Goal: Use online tool/utility: Use online tool/utility

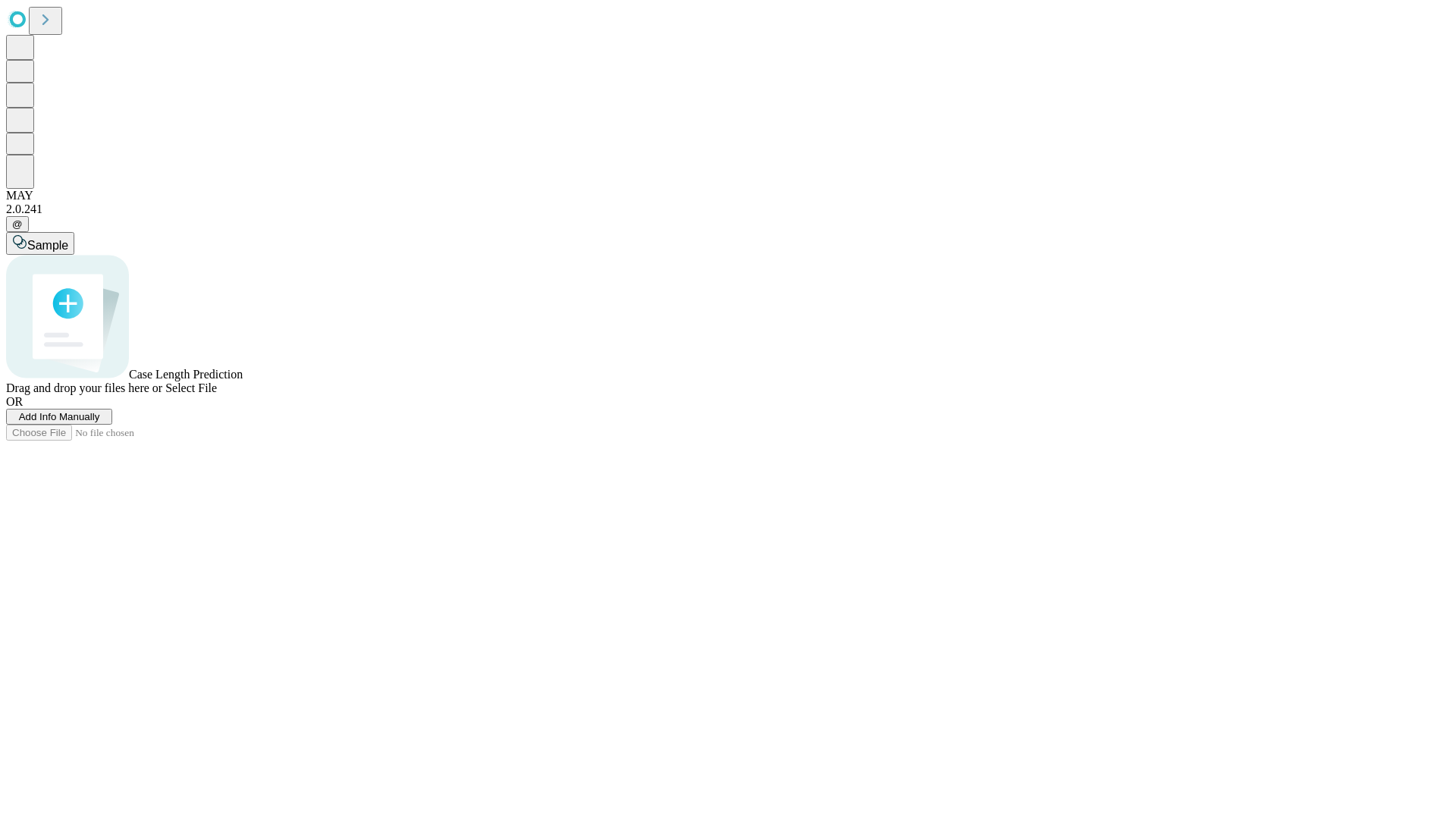
click at [217, 395] on span "Select File" at bounding box center [191, 388] width 51 height 13
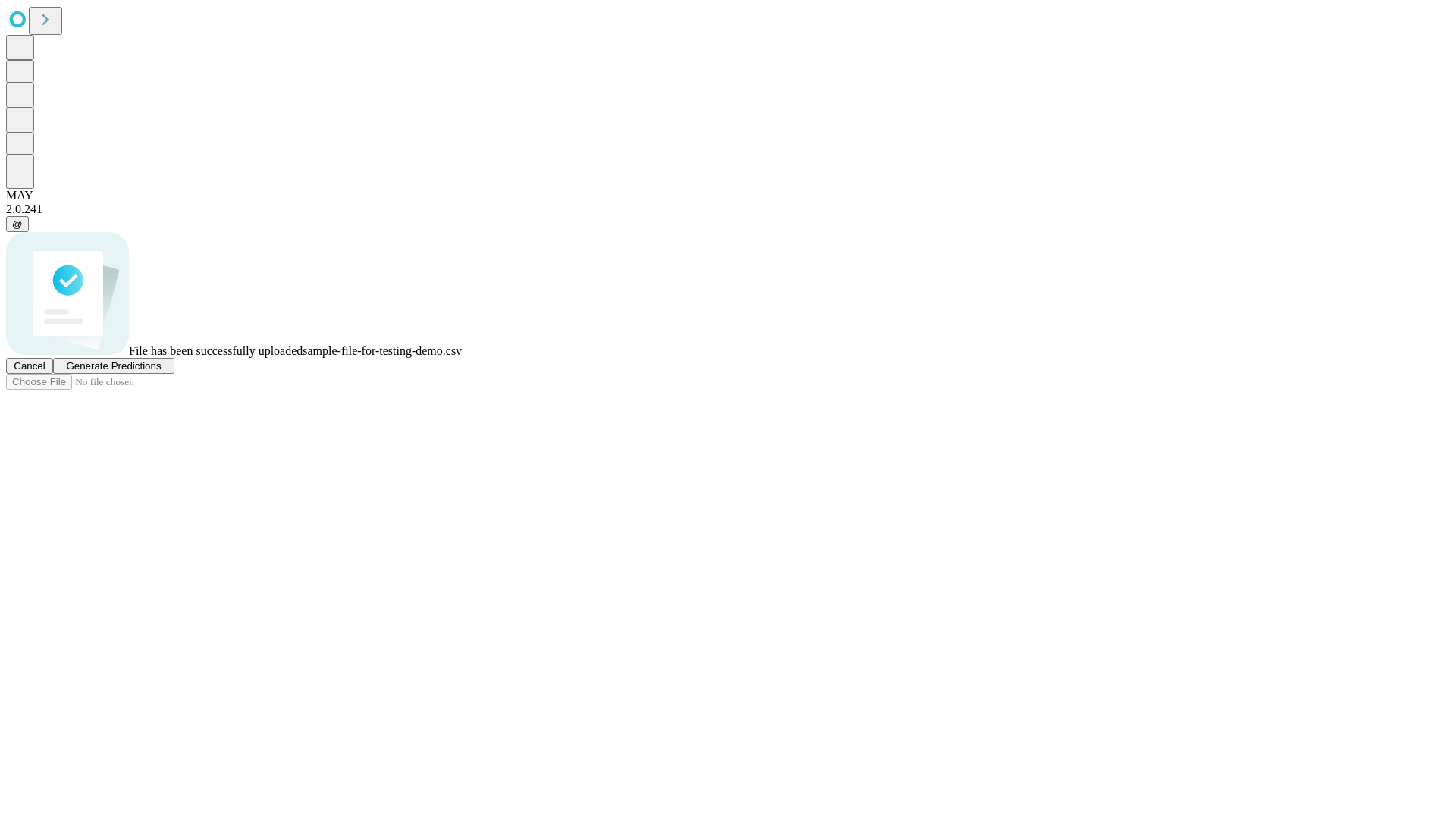
click at [161, 371] on span "Generate Predictions" at bounding box center [113, 366] width 95 height 12
